Goal: Transaction & Acquisition: Download file/media

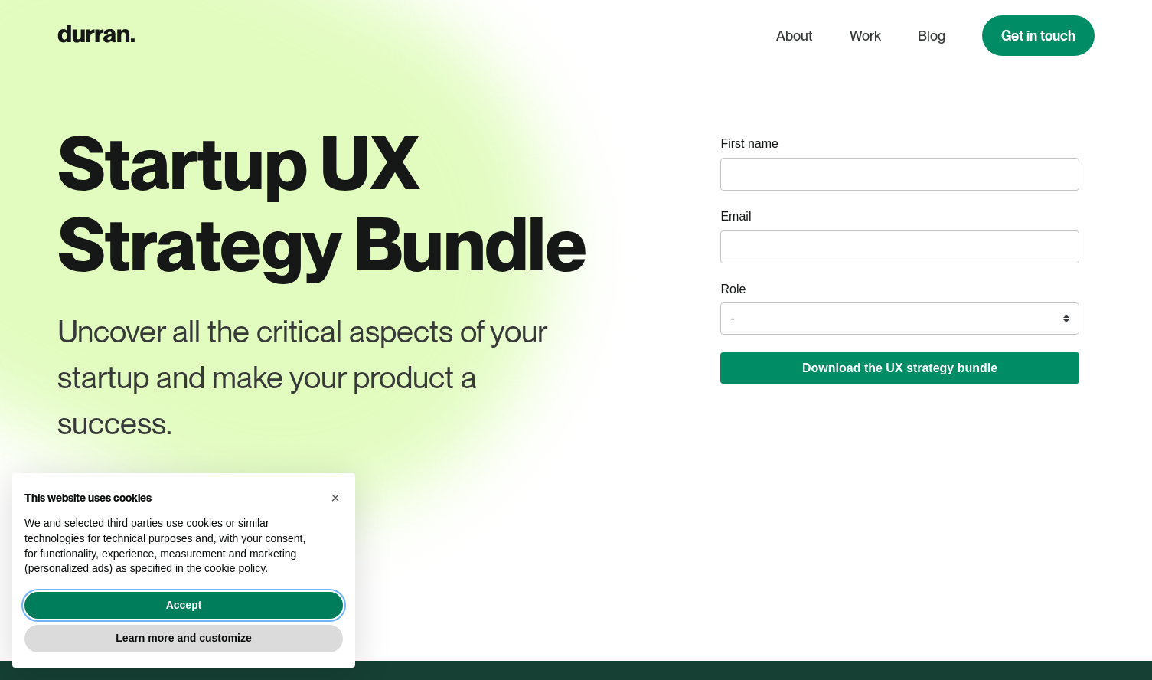
click at [230, 611] on button "Accept" at bounding box center [183, 606] width 318 height 28
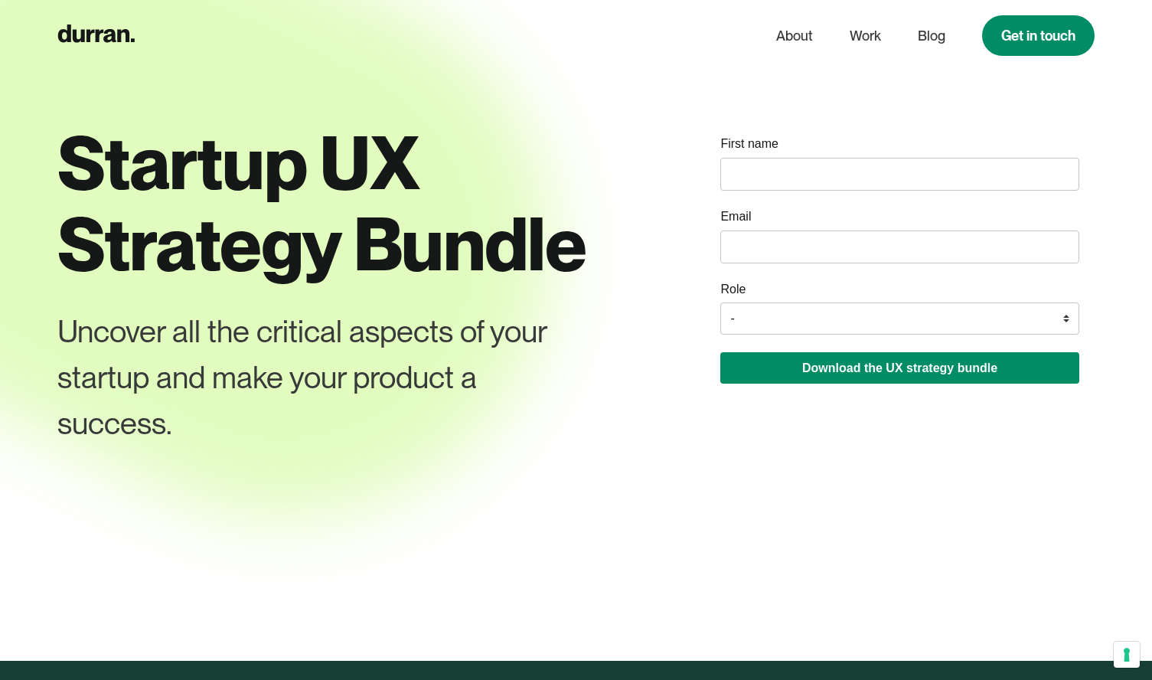
click at [806, 178] on input "name" at bounding box center [899, 174] width 358 height 33
type input "[PERSON_NAME]"
type input "[EMAIL_ADDRESS][DOMAIN_NAME]"
click at [914, 309] on select "- Founder / Co-founder C-suite / VP / Manager Designer Developer Other" at bounding box center [899, 318] width 358 height 32
select select "Designer"
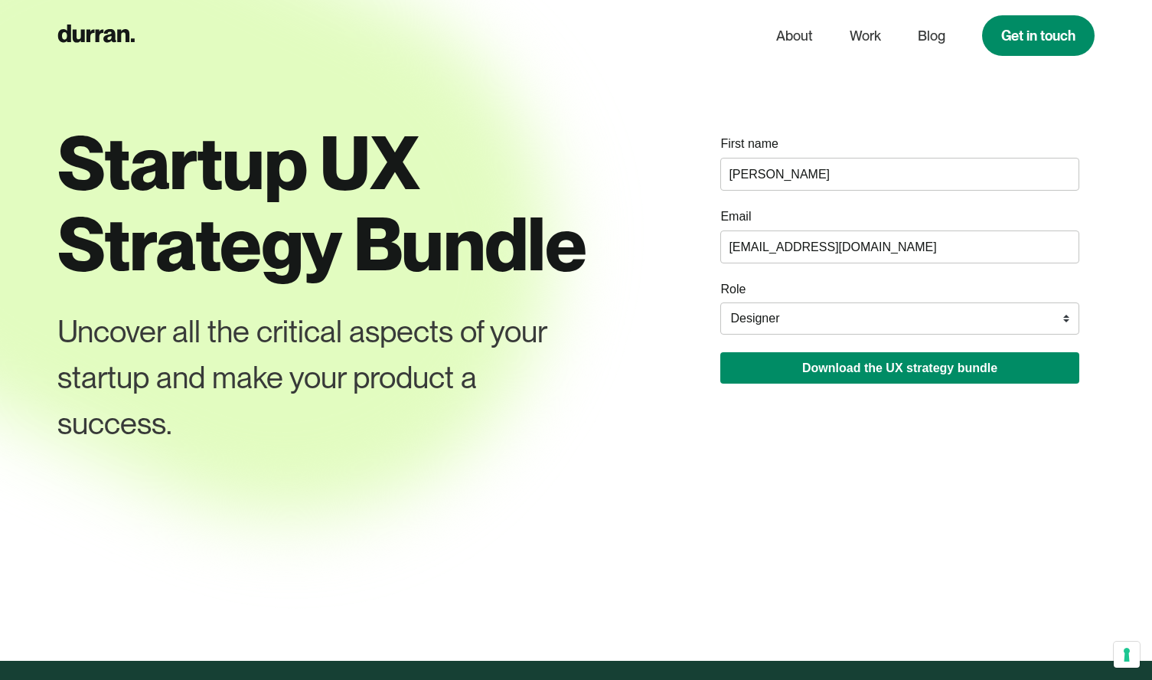
click at [720, 303] on select "- Founder / Co-founder C-suite / VP / Manager Designer Developer Other" at bounding box center [899, 318] width 358 height 32
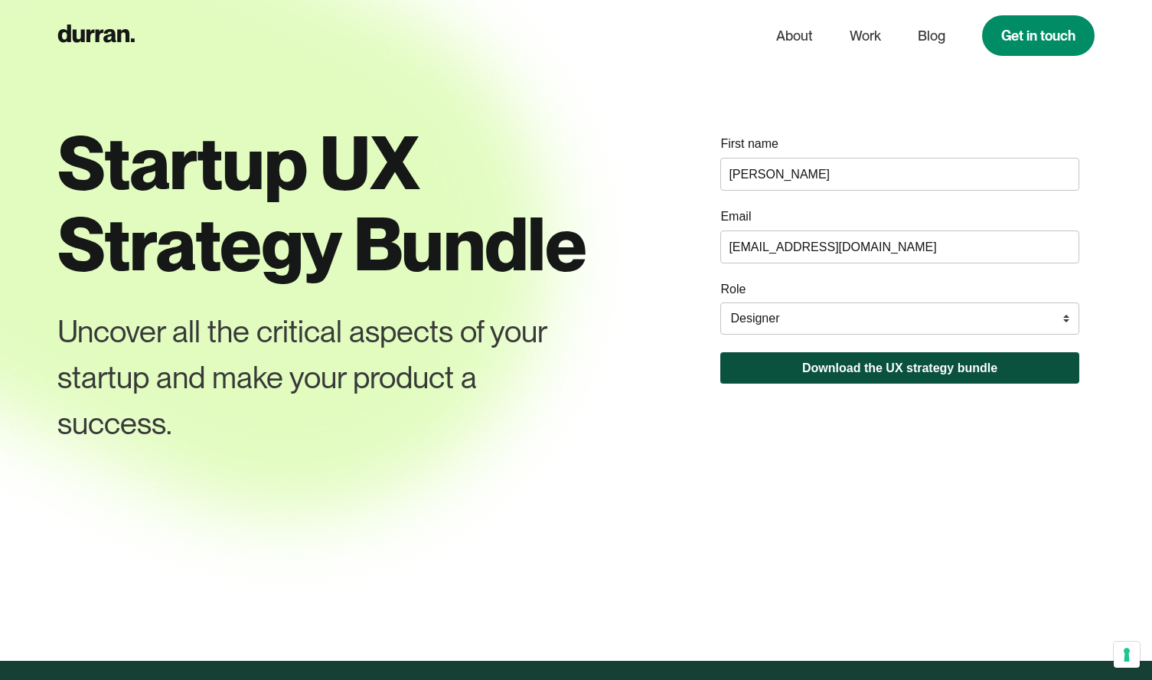
click at [844, 368] on button "Download the UX strategy bundle" at bounding box center [899, 367] width 358 height 31
